Goal: Task Accomplishment & Management: Manage account settings

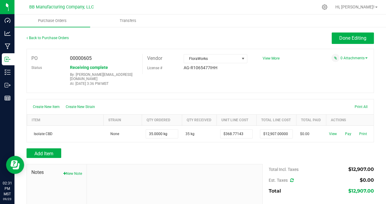
drag, startPoint x: 299, startPoint y: 36, endPoint x: 331, endPoint y: 38, distance: 32.3
click at [301, 36] on div "Done Editing" at bounding box center [243, 38] width 260 height 11
click at [339, 38] on span "Done Editing" at bounding box center [352, 38] width 27 height 6
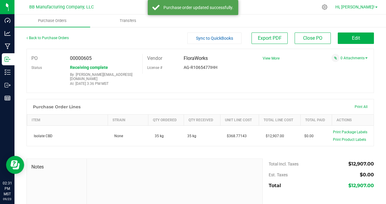
click at [375, 7] on span at bounding box center [376, 7] width 2 height 1
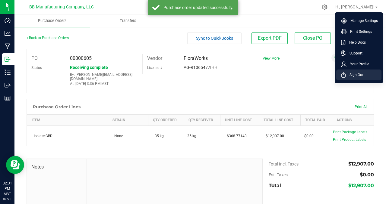
click at [359, 74] on span "Sign Out" at bounding box center [353, 75] width 17 height 6
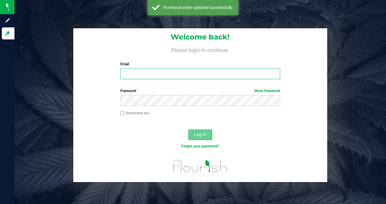
type input "[PERSON_NAME][EMAIL_ADDRESS][DOMAIN_NAME]"
